Goal: Submit feedback/report problem

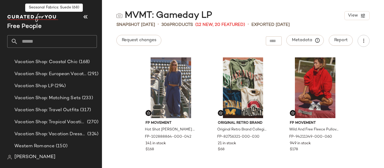
scroll to position [2894, 0]
click at [49, 44] on input "text" at bounding box center [57, 41] width 79 height 13
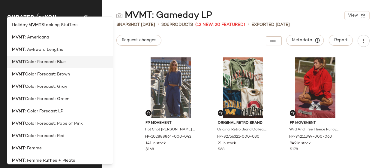
scroll to position [2606, 0]
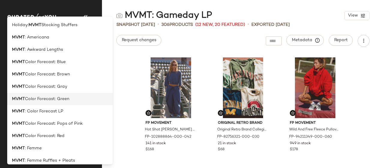
type input "****"
click at [74, 97] on div "MVMT Color Forecast: Green" at bounding box center [60, 99] width 96 height 6
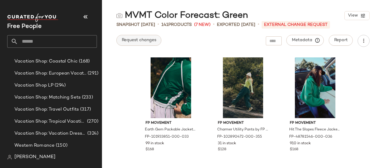
click at [133, 38] on span "Request changes" at bounding box center [139, 40] width 35 height 5
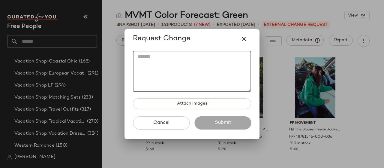
click at [202, 58] on textarea at bounding box center [192, 71] width 118 height 41
click at [156, 63] on textarea at bounding box center [192, 71] width 118 height 41
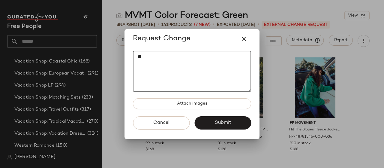
type textarea "*"
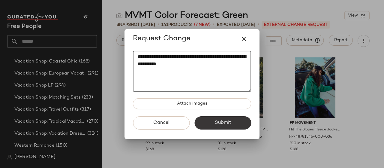
type textarea "**********"
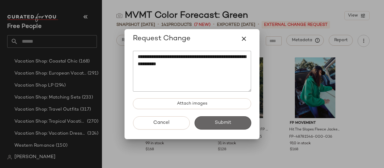
click at [209, 117] on button "Submit" at bounding box center [222, 122] width 57 height 13
